Goal: Transaction & Acquisition: Purchase product/service

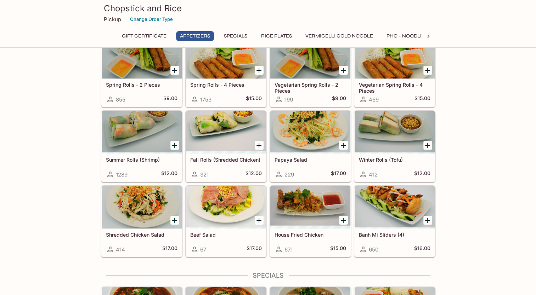
scroll to position [71, 0]
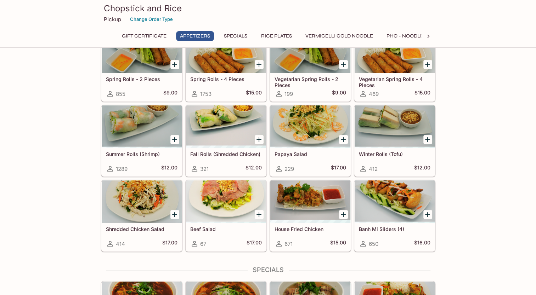
click at [427, 141] on icon "Add Winter Rolls (Tofu)" at bounding box center [427, 139] width 5 height 5
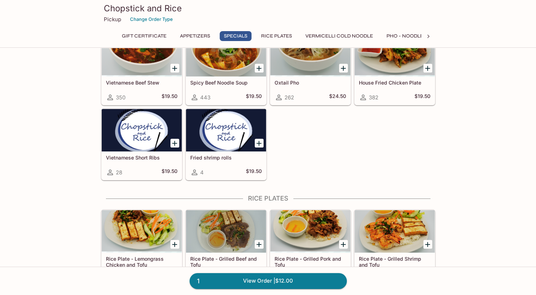
scroll to position [460, 0]
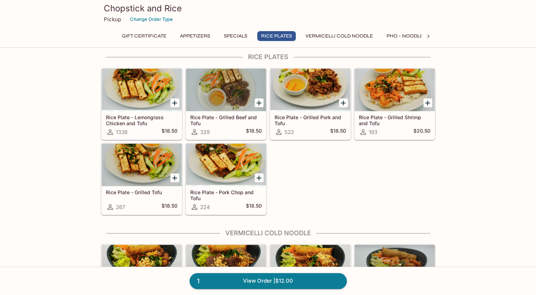
click at [171, 102] on icon "Add Rice Plate - Lemongrass Chicken and Tofu" at bounding box center [174, 103] width 8 height 8
click at [292, 282] on link "2 View Order | $30.50" at bounding box center [267, 281] width 157 height 16
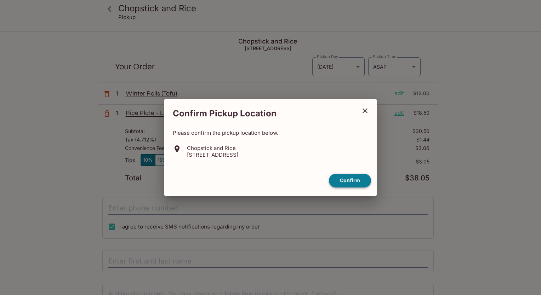
click at [350, 182] on button "Confirm" at bounding box center [350, 181] width 42 height 14
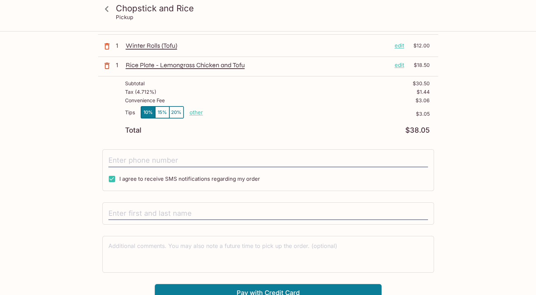
scroll to position [53, 0]
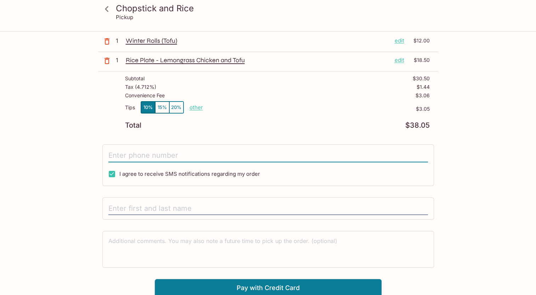
click at [126, 161] on input "tel" at bounding box center [267, 155] width 319 height 13
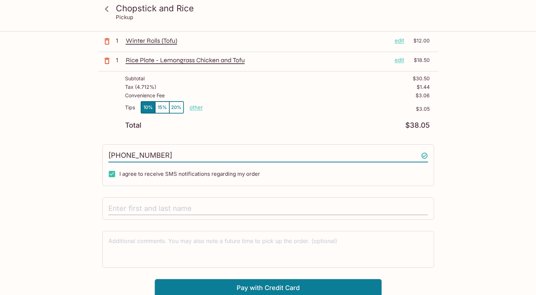
type input "[PHONE_NUMBER]"
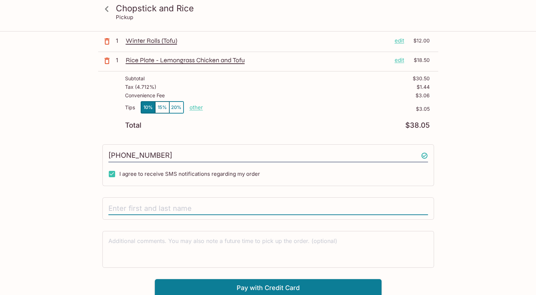
click at [132, 210] on input "text" at bounding box center [267, 208] width 319 height 13
type input "[PERSON_NAME]"
click at [300, 288] on button "Pay with Credit Card" at bounding box center [268, 288] width 227 height 18
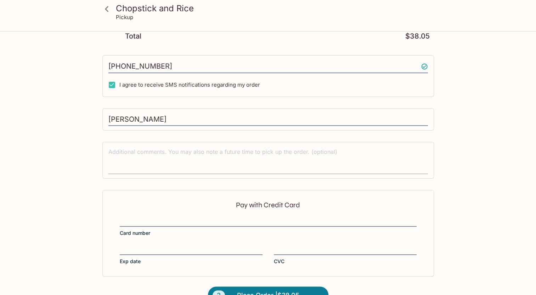
scroll to position [159, 0]
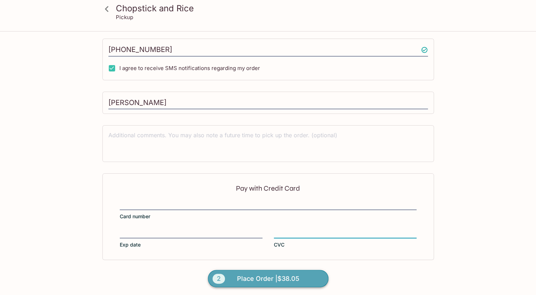
click at [285, 277] on span "Place Order | $38.05" at bounding box center [268, 278] width 62 height 11
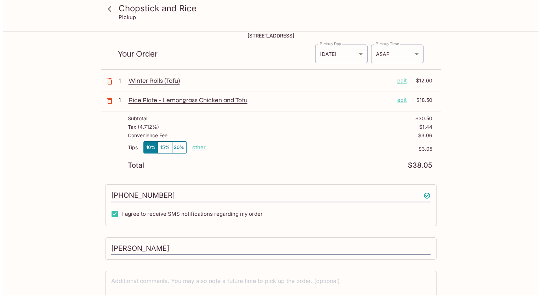
scroll to position [0, 0]
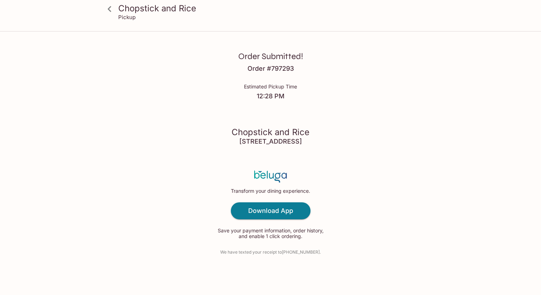
click at [503, 126] on div "Chopstick and Rice Pickup Order Submitted! Order # 797293 Estimated Pickup Time…" at bounding box center [270, 147] width 541 height 295
